Goal: Information Seeking & Learning: Learn about a topic

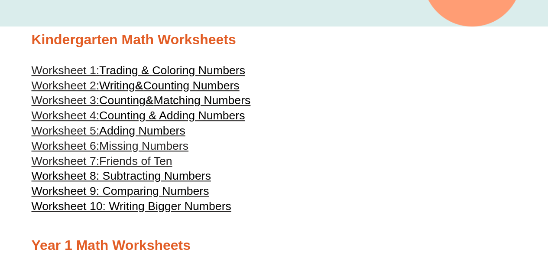
scroll to position [215, 0]
click at [120, 163] on span "Friends of Ten" at bounding box center [135, 161] width 73 height 13
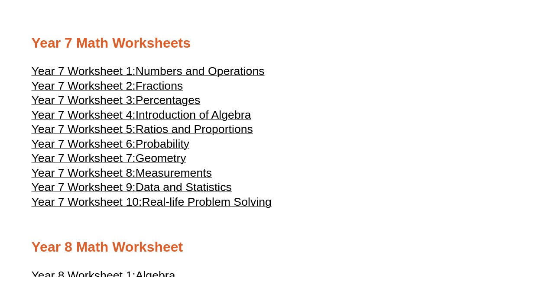
scroll to position [2051, 0]
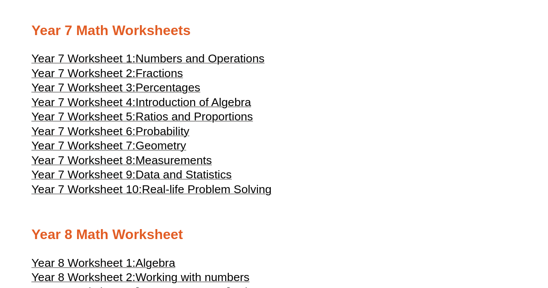
click at [206, 109] on span "Introduction of Algebra" at bounding box center [194, 102] width 116 height 13
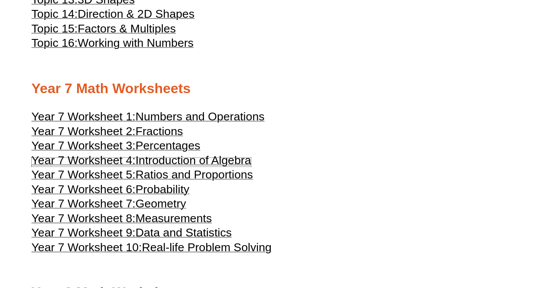
scroll to position [1990, 0]
